Goal: Download file/media

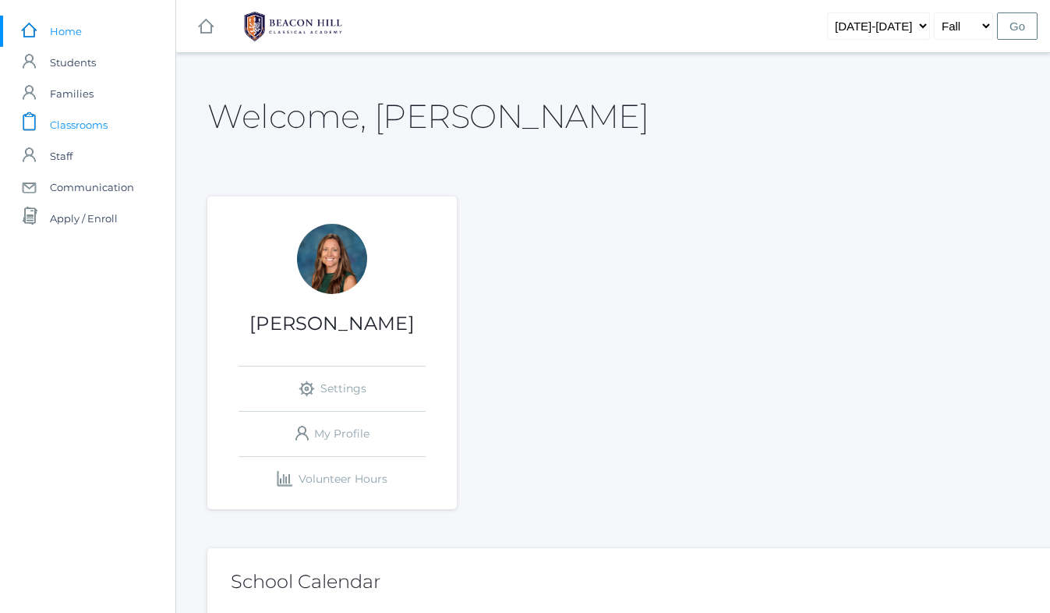
click at [86, 126] on span "Classrooms" at bounding box center [79, 124] width 58 height 31
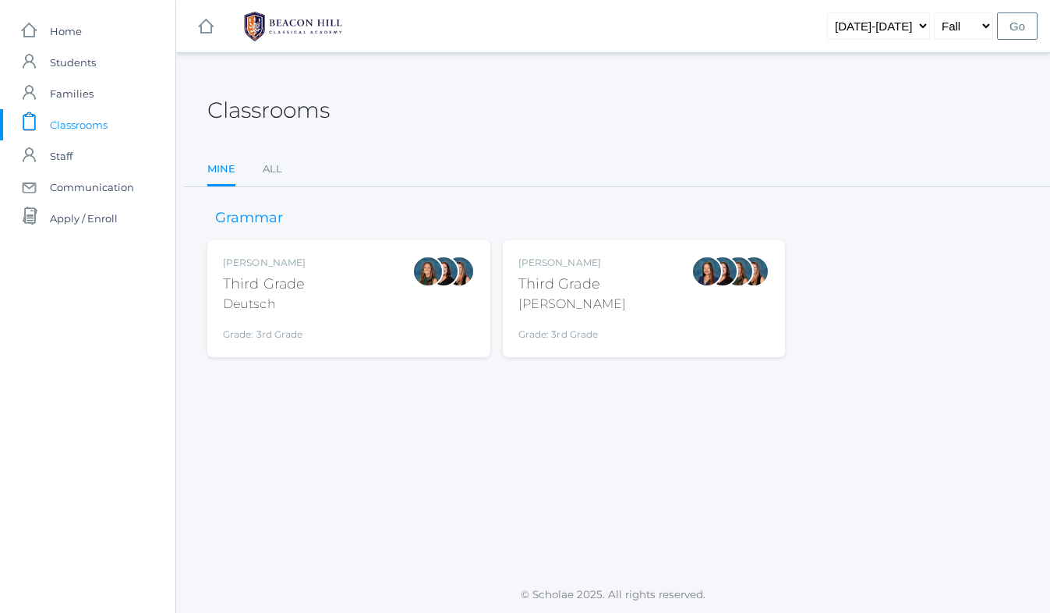
click at [381, 311] on div "Andrea Deutsch Third Grade Deutsch Grade: 3rd Grade 03LA" at bounding box center [349, 299] width 252 height 86
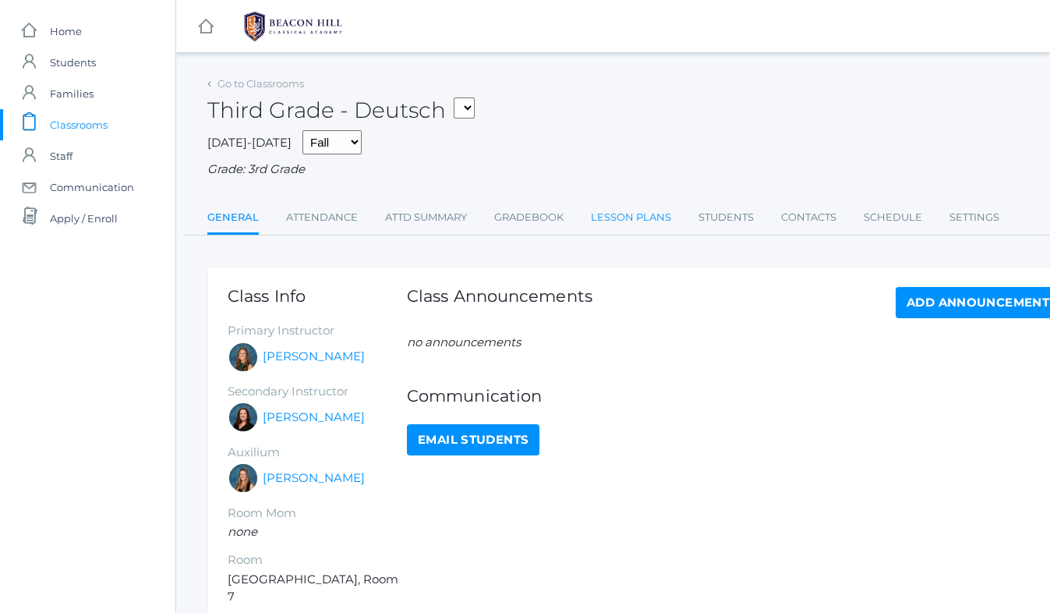
click at [624, 215] on link "Lesson Plans" at bounding box center [631, 217] width 80 height 31
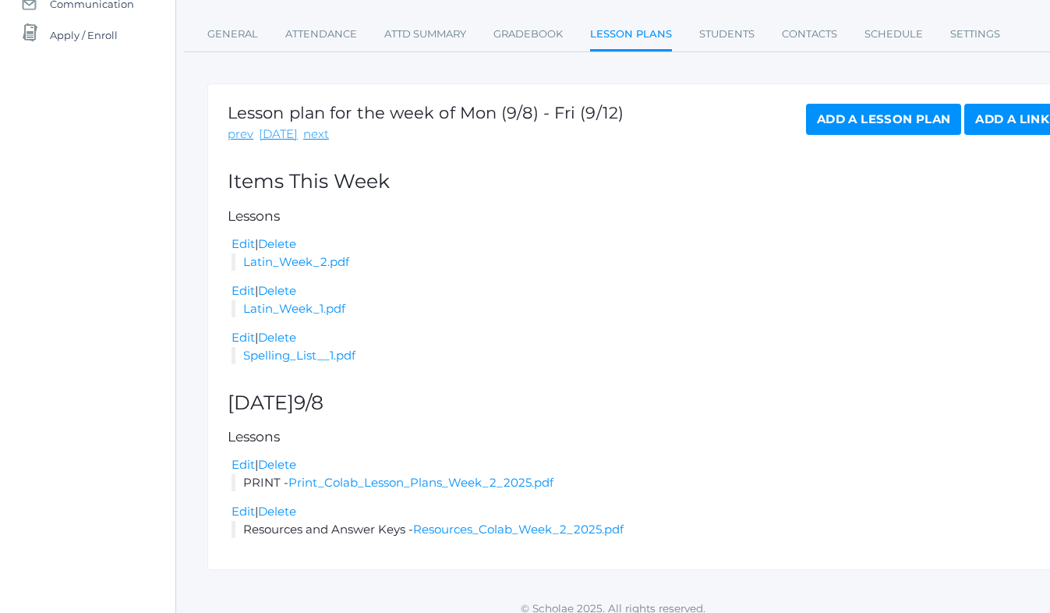
scroll to position [197, 0]
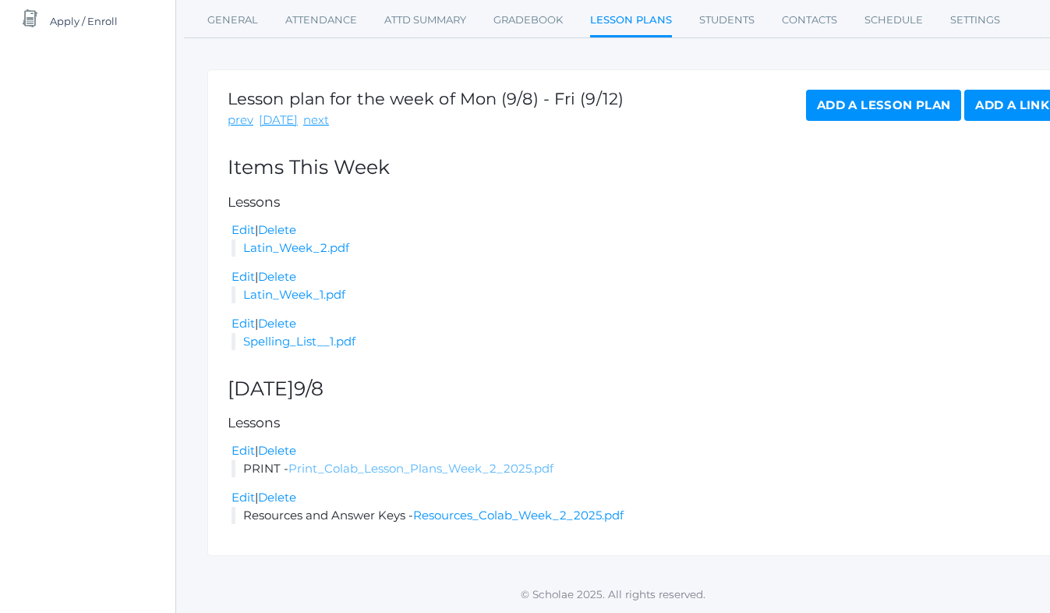
click at [360, 467] on link "Print_Colab_Lesson_Plans_Week_2_2025.pdf" at bounding box center [421, 468] width 265 height 15
click at [424, 469] on link "Print_Colab_Lesson_Plans_Week_2_2025.pdf" at bounding box center [421, 468] width 265 height 15
